Goal: Information Seeking & Learning: Learn about a topic

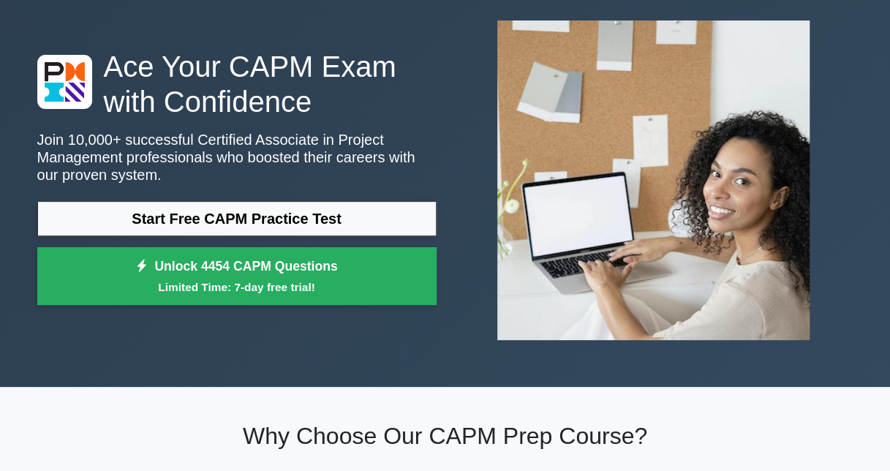
scroll to position [73, 0]
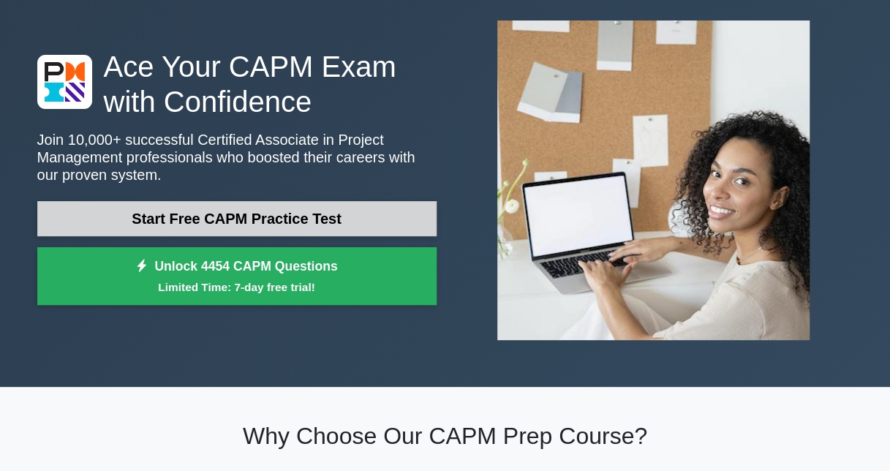
click at [257, 217] on link "Start Free CAPM Practice Test" at bounding box center [236, 218] width 399 height 35
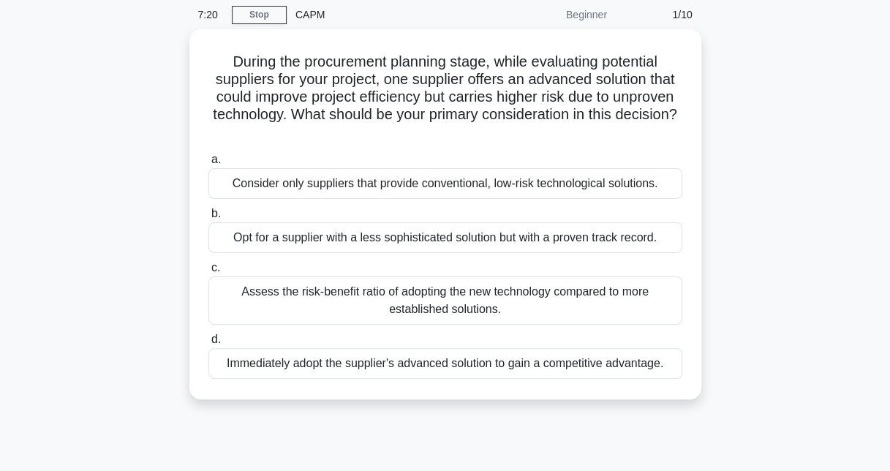
scroll to position [73, 0]
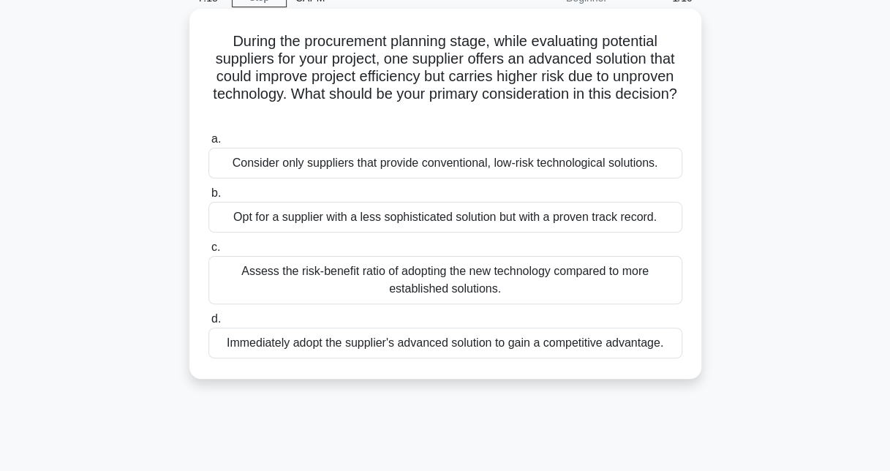
click at [464, 277] on div "Assess the risk-benefit ratio of adopting the new technology compared to more e…" at bounding box center [445, 280] width 474 height 48
click at [208, 252] on input "c. Assess the risk-benefit ratio of adopting the new technology compared to mor…" at bounding box center [208, 248] width 0 height 10
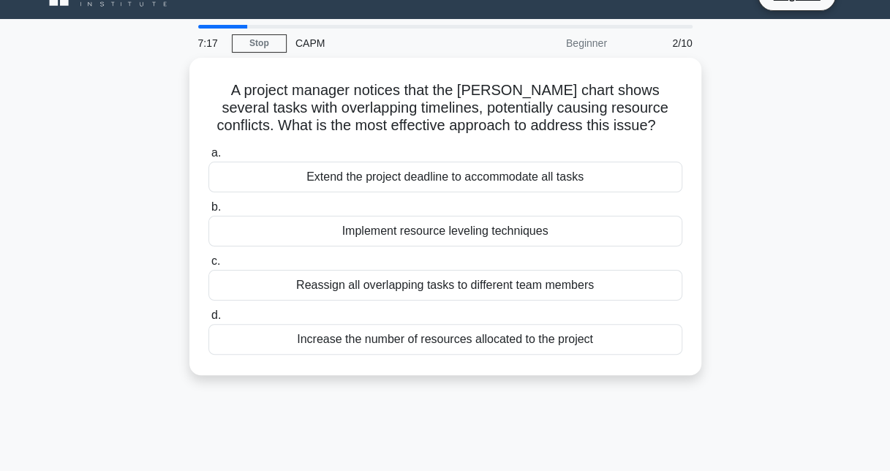
scroll to position [0, 0]
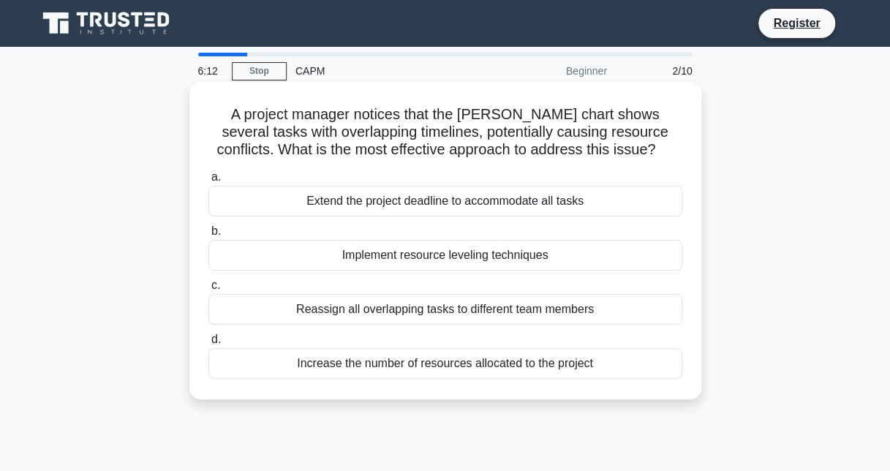
click at [462, 255] on div "Implement resource leveling techniques" at bounding box center [445, 255] width 474 height 31
click at [208, 236] on input "b. Implement resource leveling techniques" at bounding box center [208, 232] width 0 height 10
